Goal: Obtain resource: Download file/media

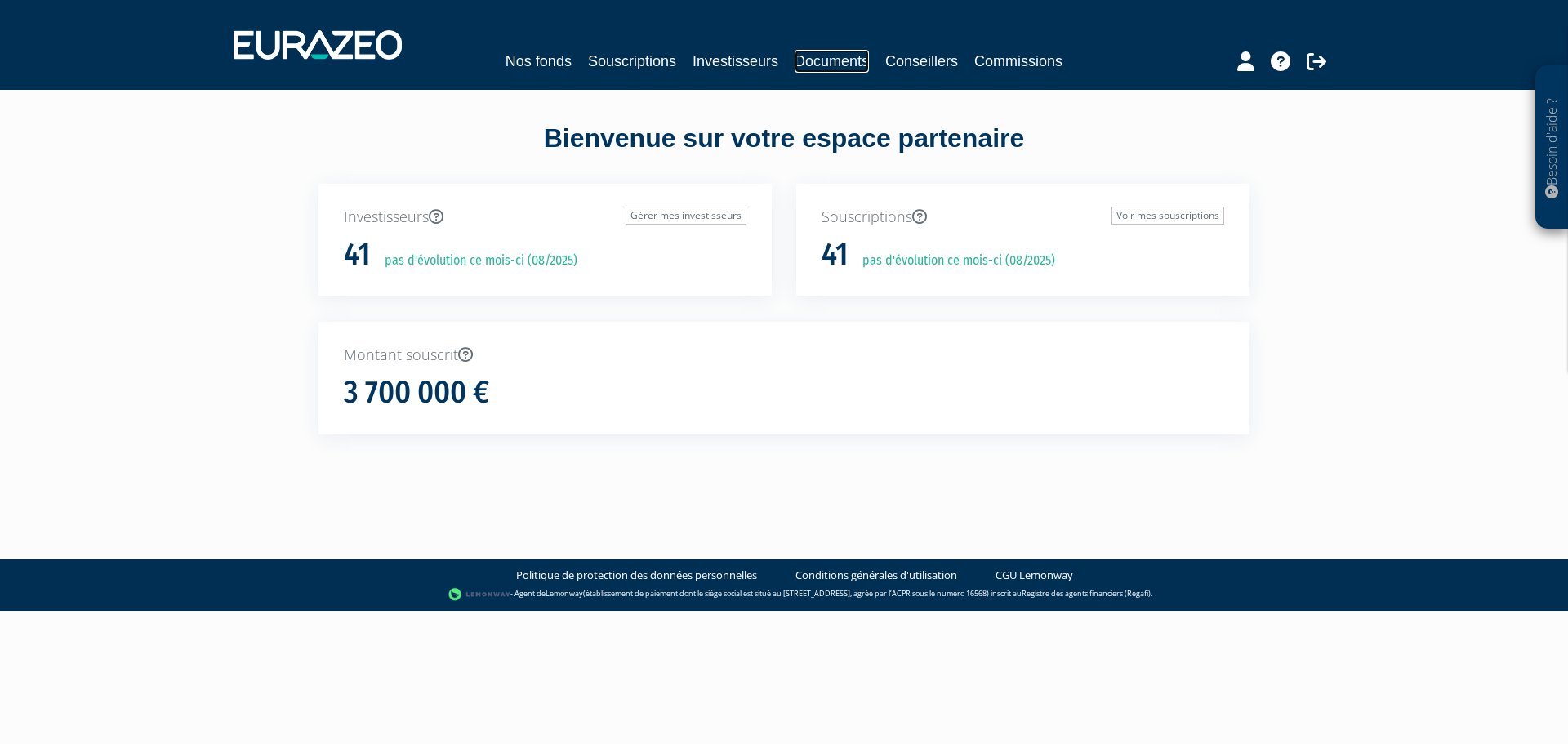
click at [837, 55] on link "Documents" at bounding box center [832, 61] width 74 height 23
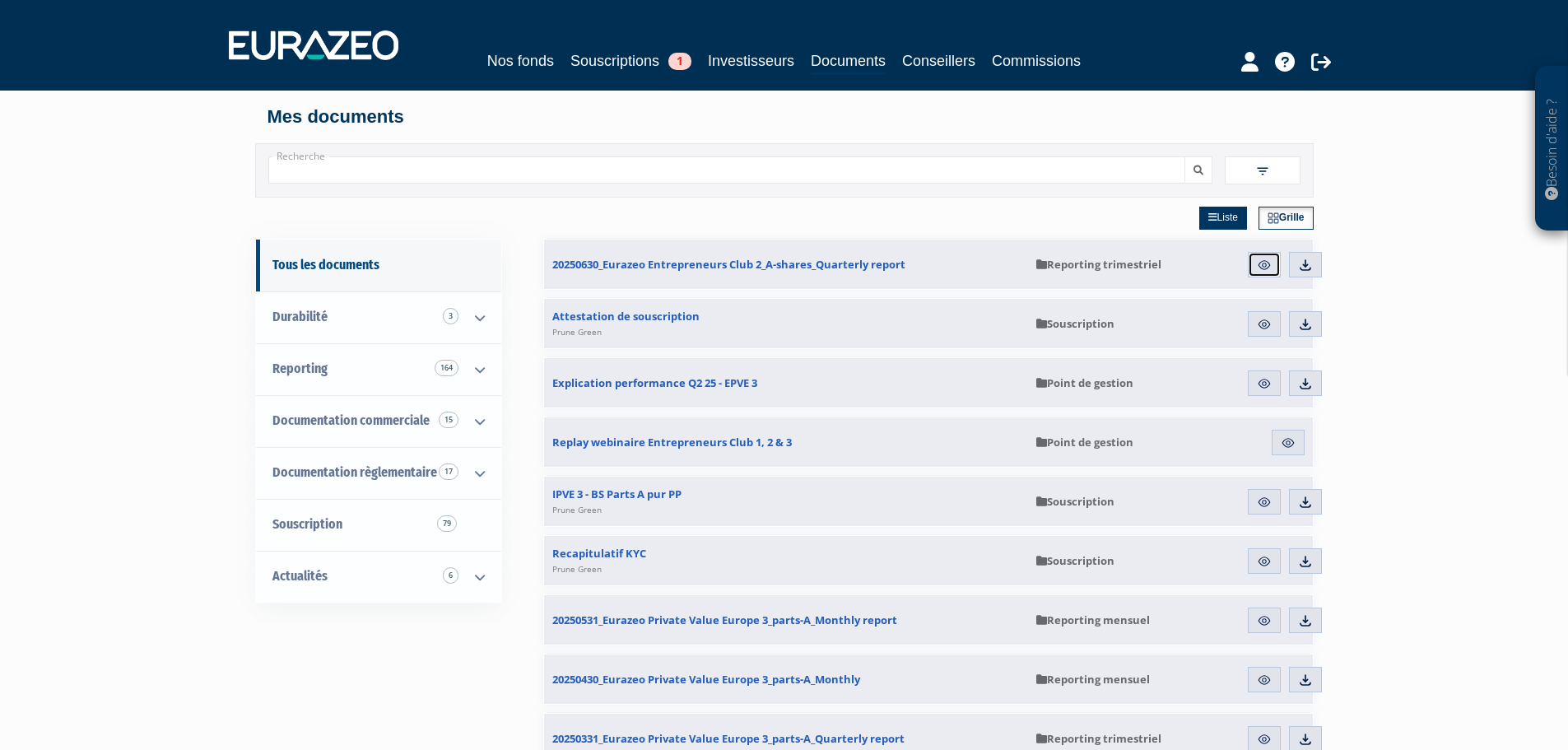
click at [1259, 259] on img at bounding box center [1264, 265] width 15 height 15
